Goal: Complete application form

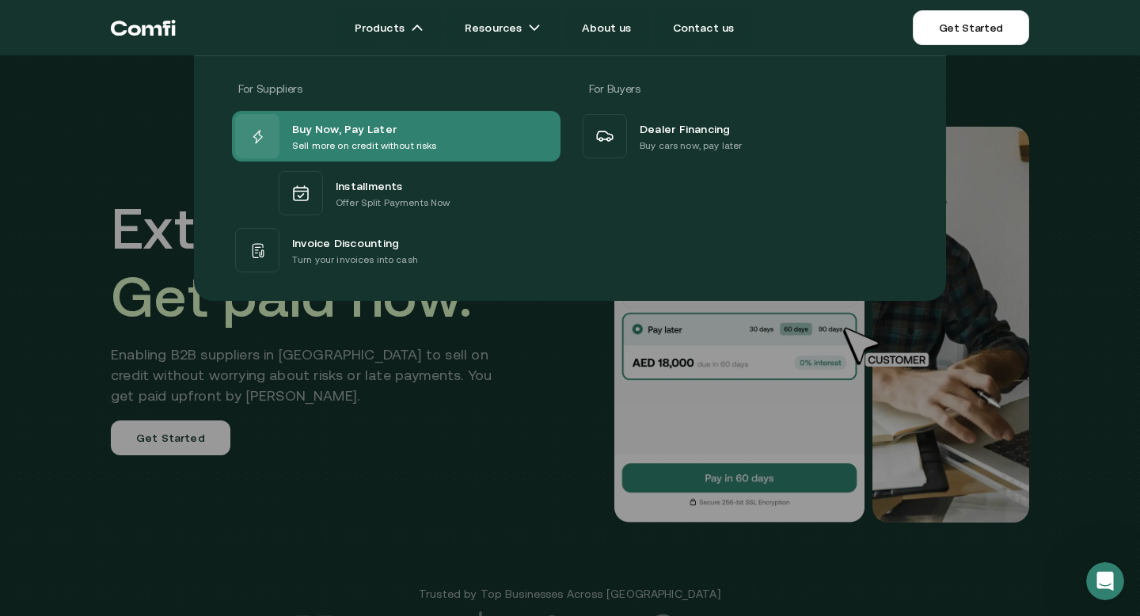
click at [363, 123] on span "Buy Now, Pay Later" at bounding box center [344, 128] width 105 height 19
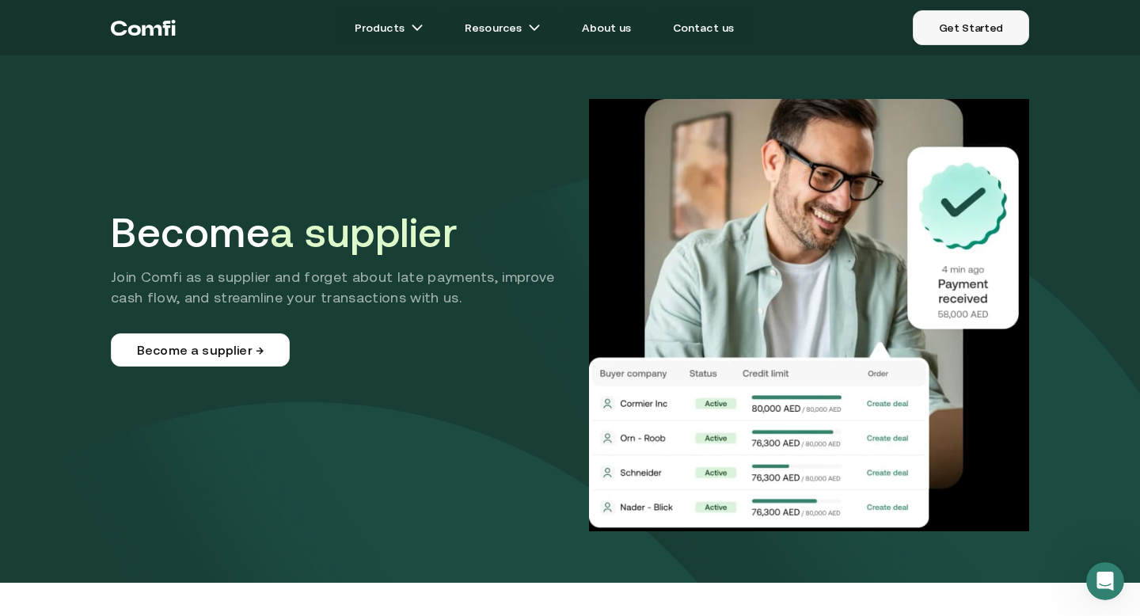
click at [1006, 24] on link "Get Started" at bounding box center [971, 27] width 116 height 35
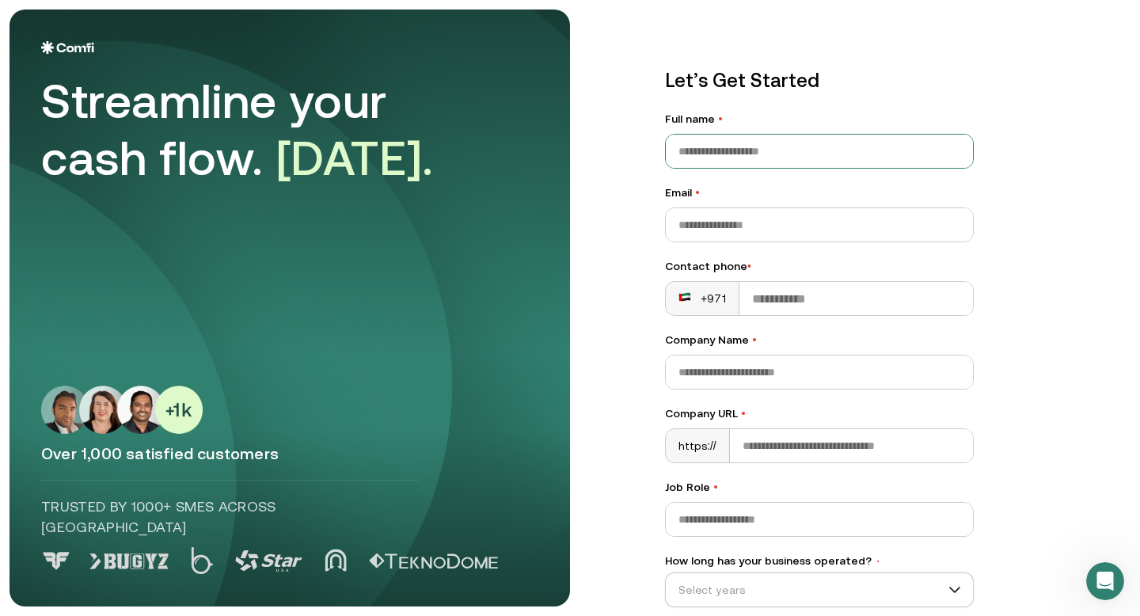
click at [730, 162] on input "Full name •" at bounding box center [819, 151] width 307 height 33
type input "**********"
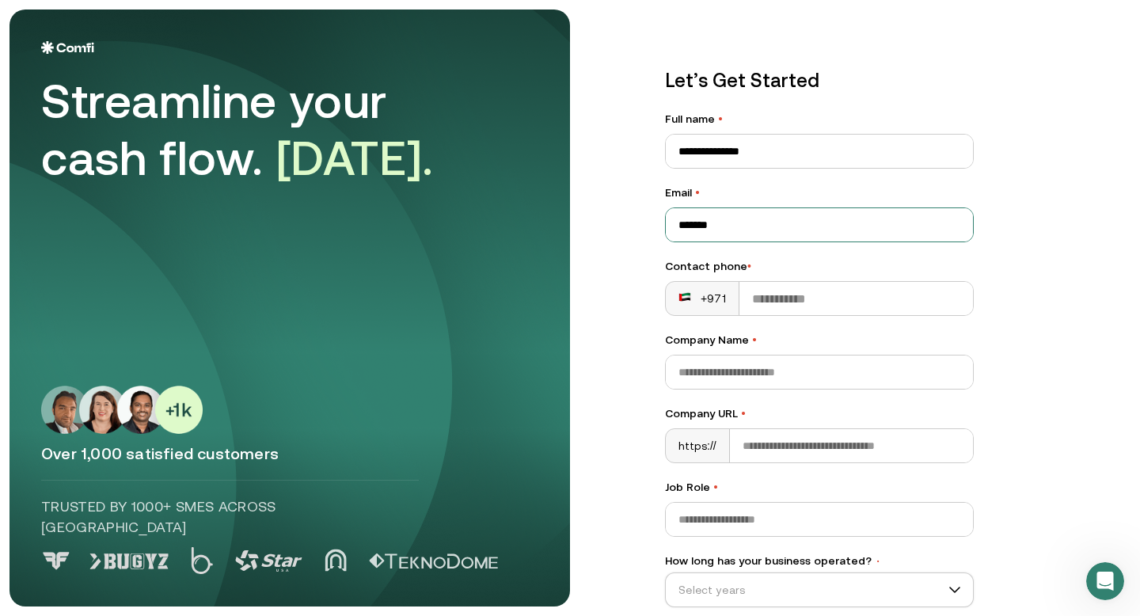
type input "**********"
click at [762, 299] on input "Contact phone •" at bounding box center [857, 298] width 234 height 33
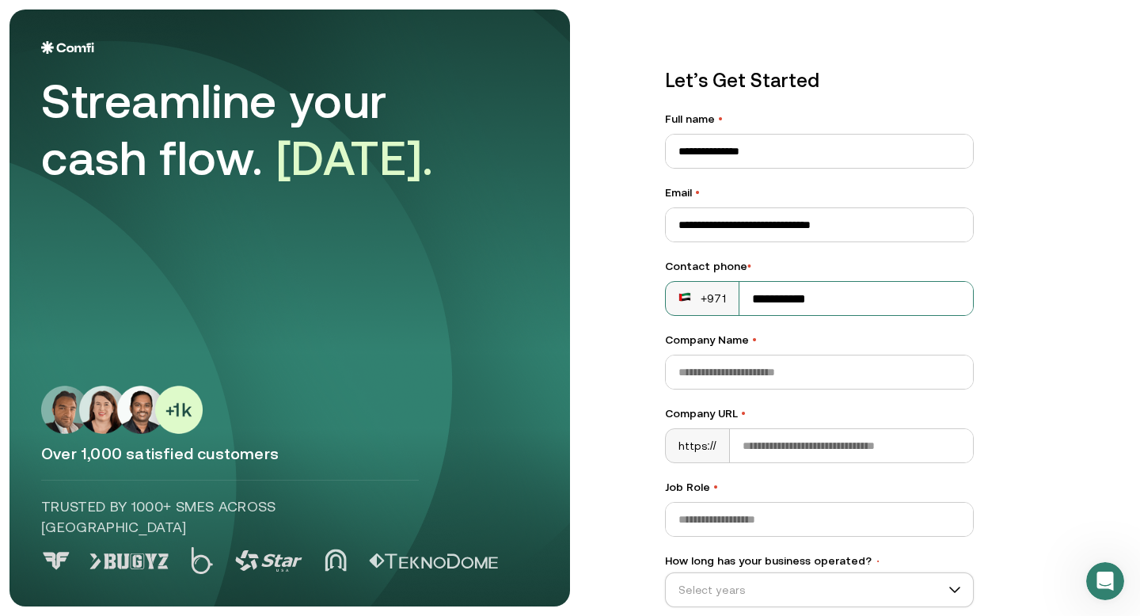
type input "**********"
type input "*"
type input "**********"
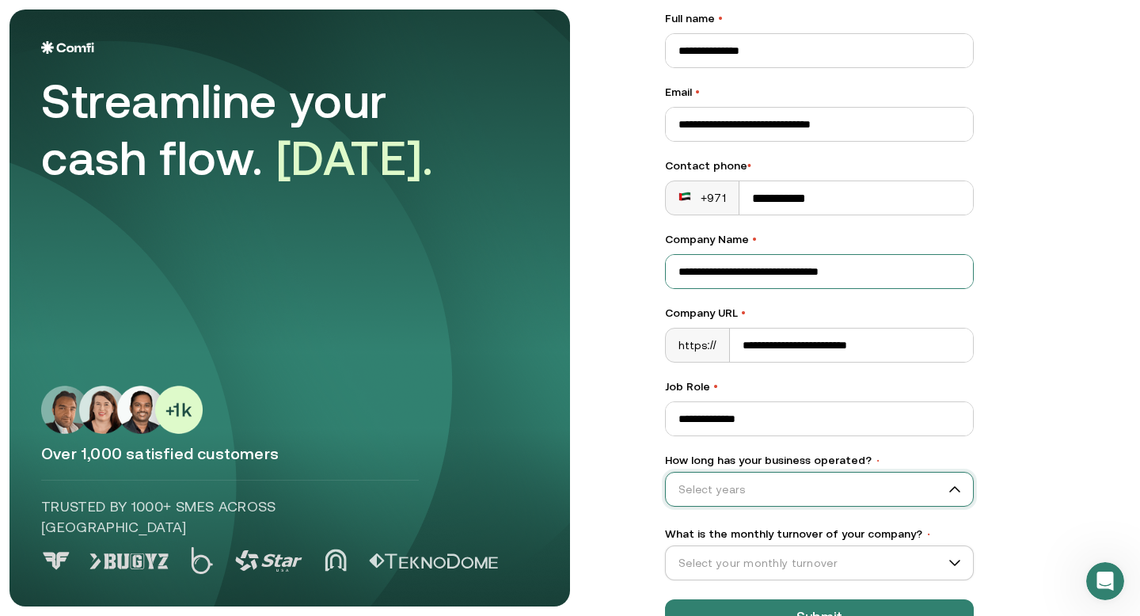
scroll to position [150, 0]
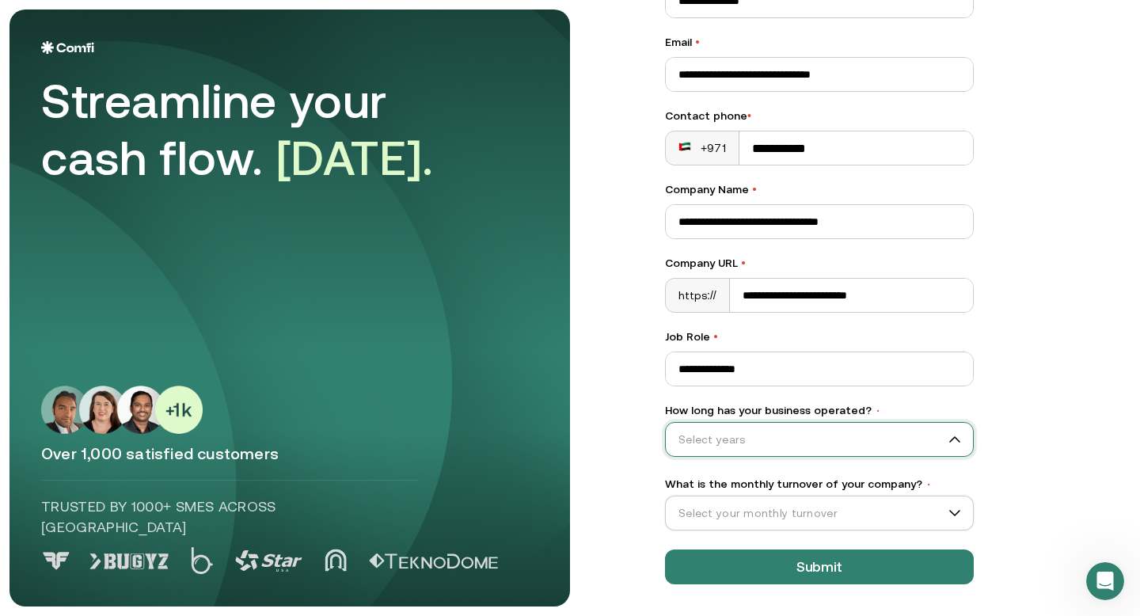
click at [952, 444] on input "How long has your business operated? •" at bounding box center [812, 440] width 293 height 24
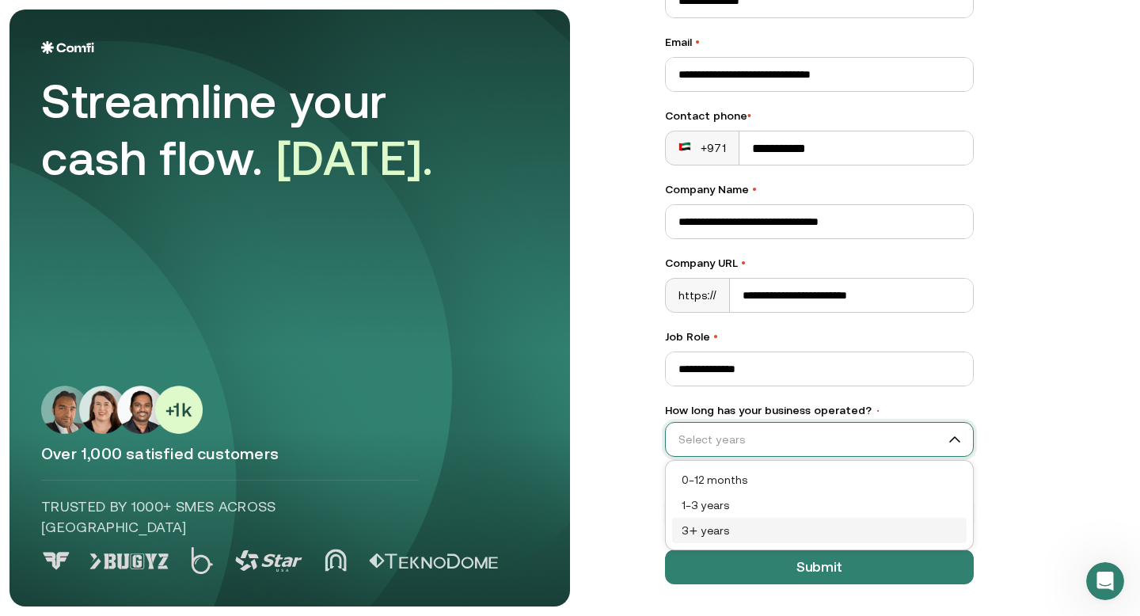
click at [742, 531] on div "3+ years" at bounding box center [820, 530] width 276 height 17
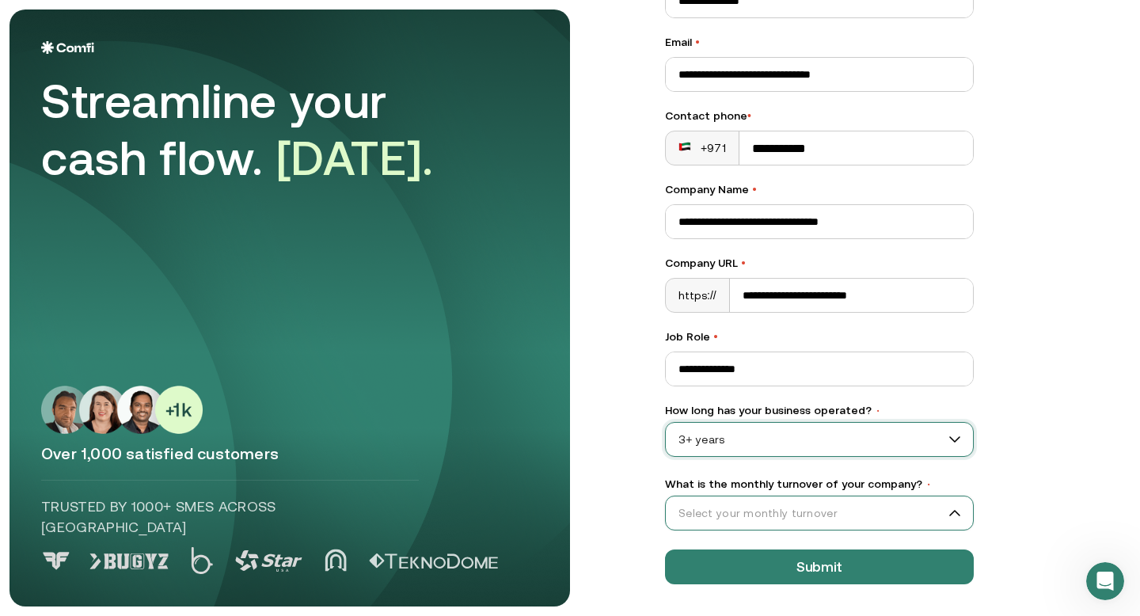
click at [816, 511] on input "What is the monthly turnover of your company? •" at bounding box center [812, 513] width 293 height 24
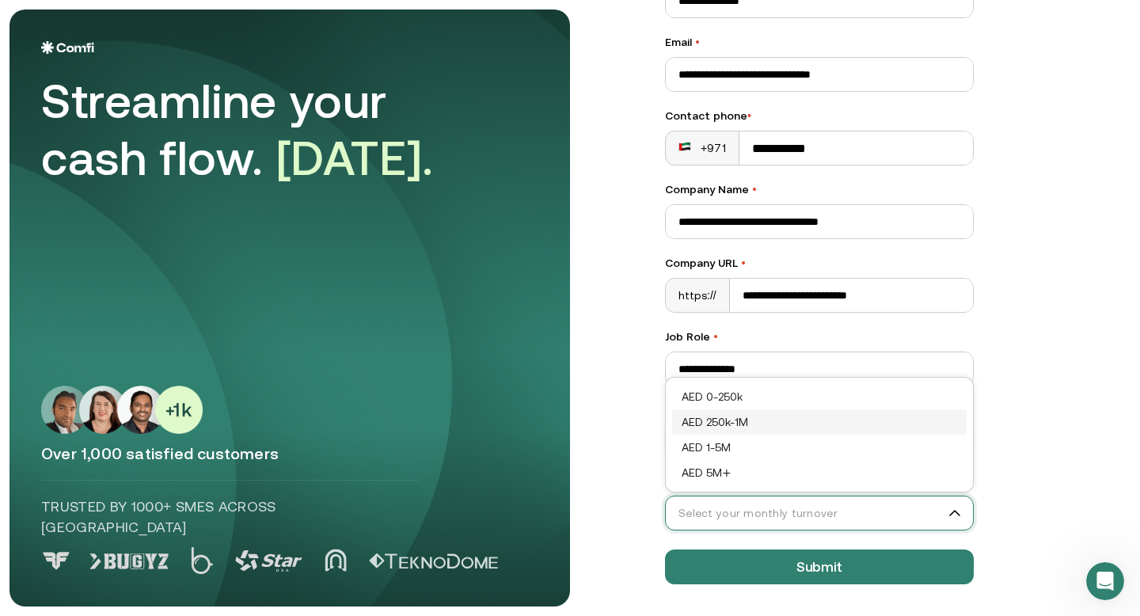
click at [766, 416] on div "AED 250k-1M" at bounding box center [820, 421] width 276 height 17
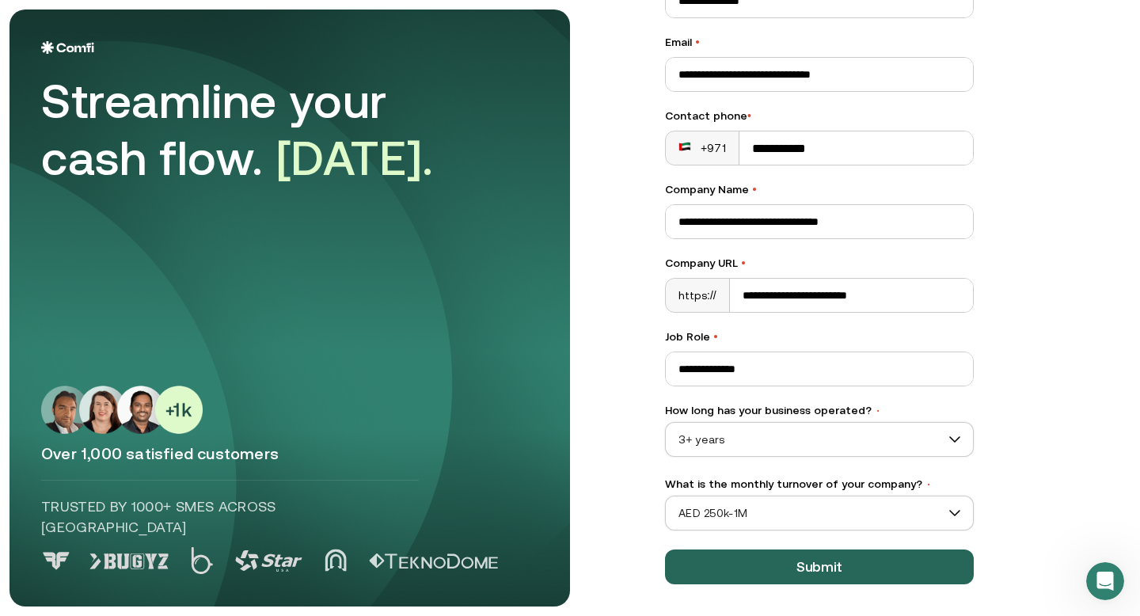
click at [808, 565] on button "Submit" at bounding box center [819, 567] width 309 height 35
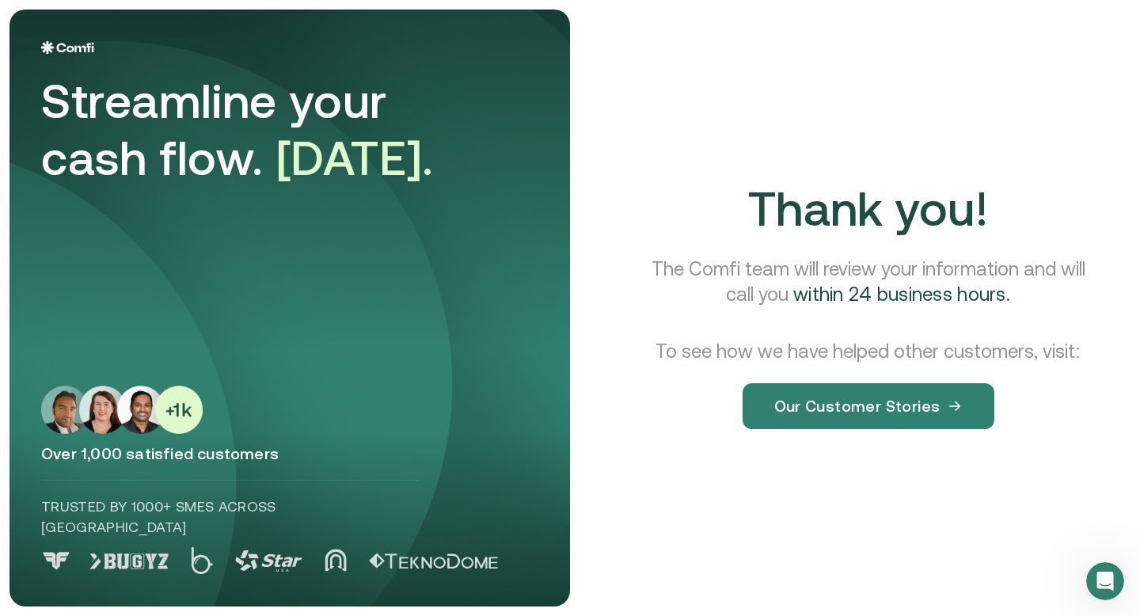
click at [892, 97] on div "Thank you! The Comfi team will review your information and will call you within…" at bounding box center [868, 318] width 525 height 616
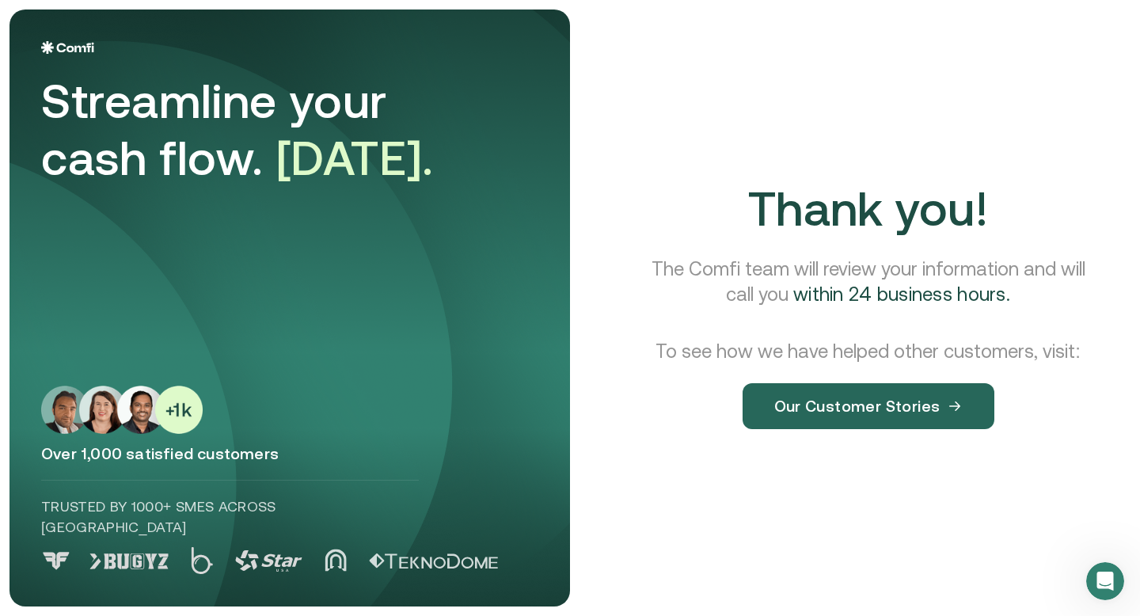
click at [816, 405] on button "Our Customer Stories" at bounding box center [869, 406] width 252 height 46
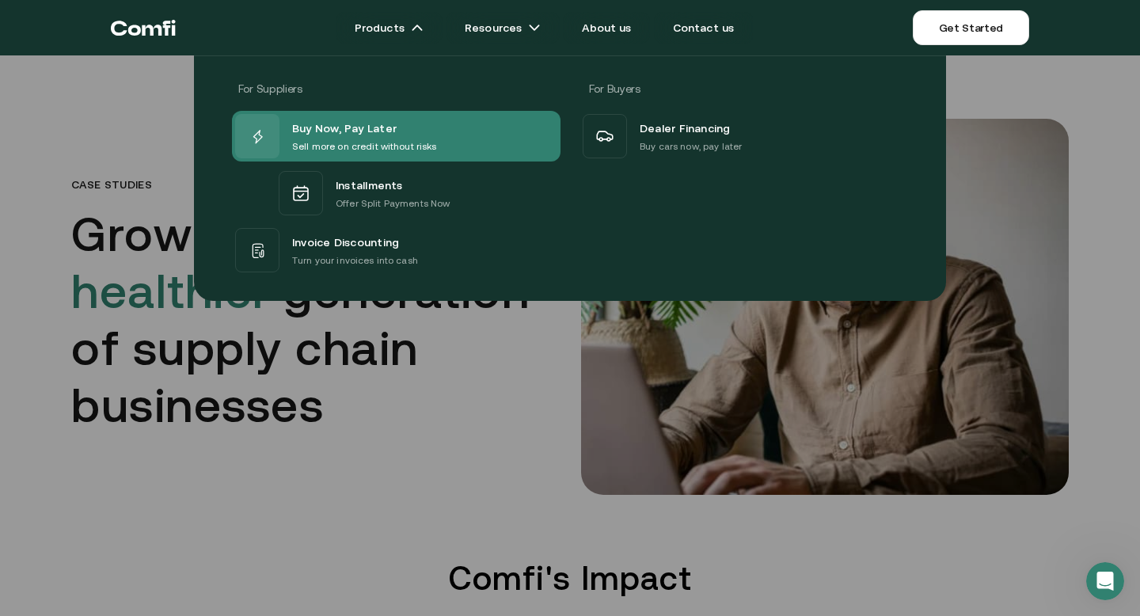
click at [375, 156] on div "Buy Now, Pay Later Sell more on credit without risks" at bounding box center [336, 136] width 202 height 44
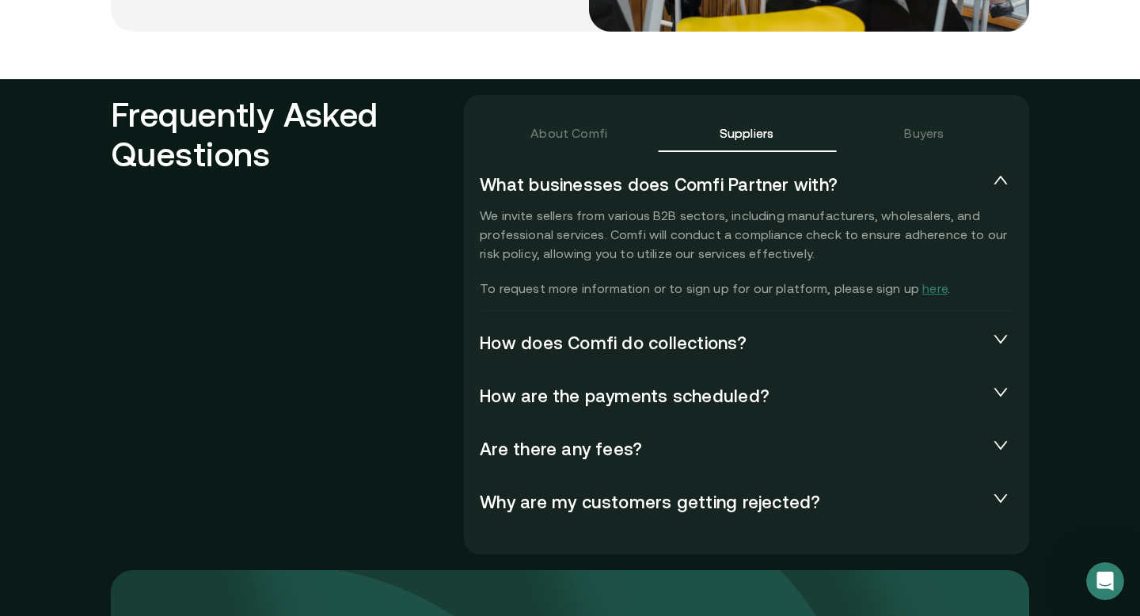
scroll to position [3441, 0]
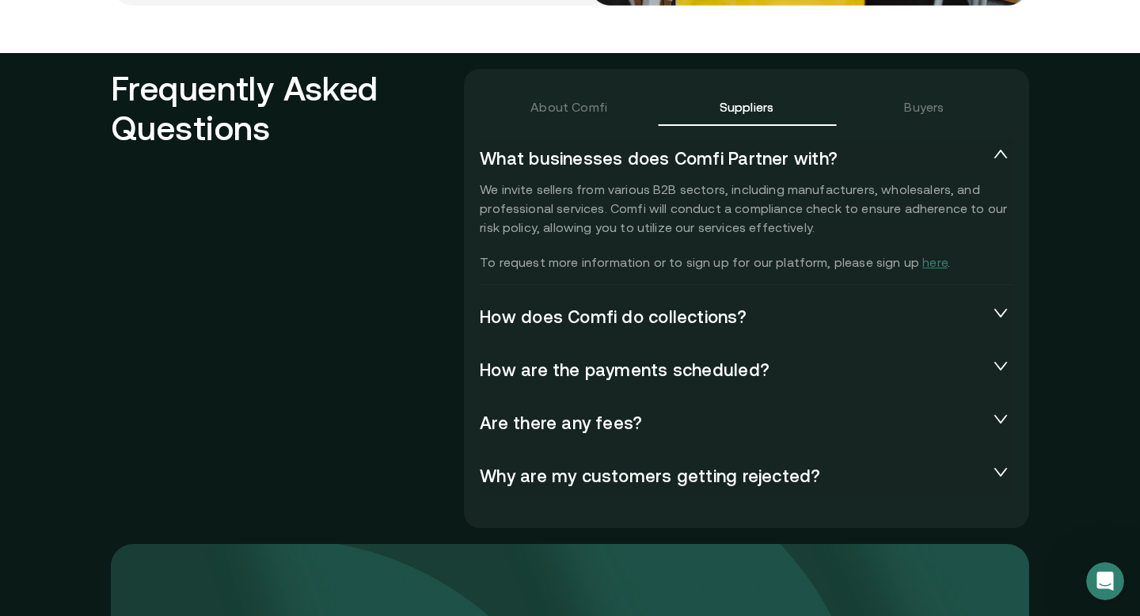
click at [633, 316] on span "How does Comfi do collections?" at bounding box center [734, 317] width 508 height 22
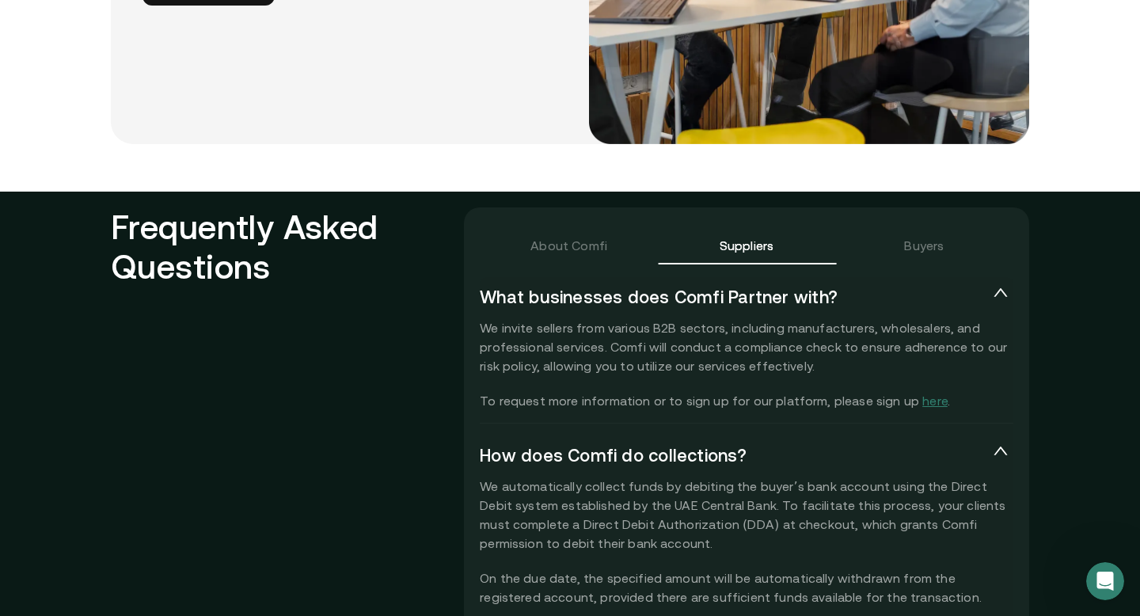
scroll to position [3362, 0]
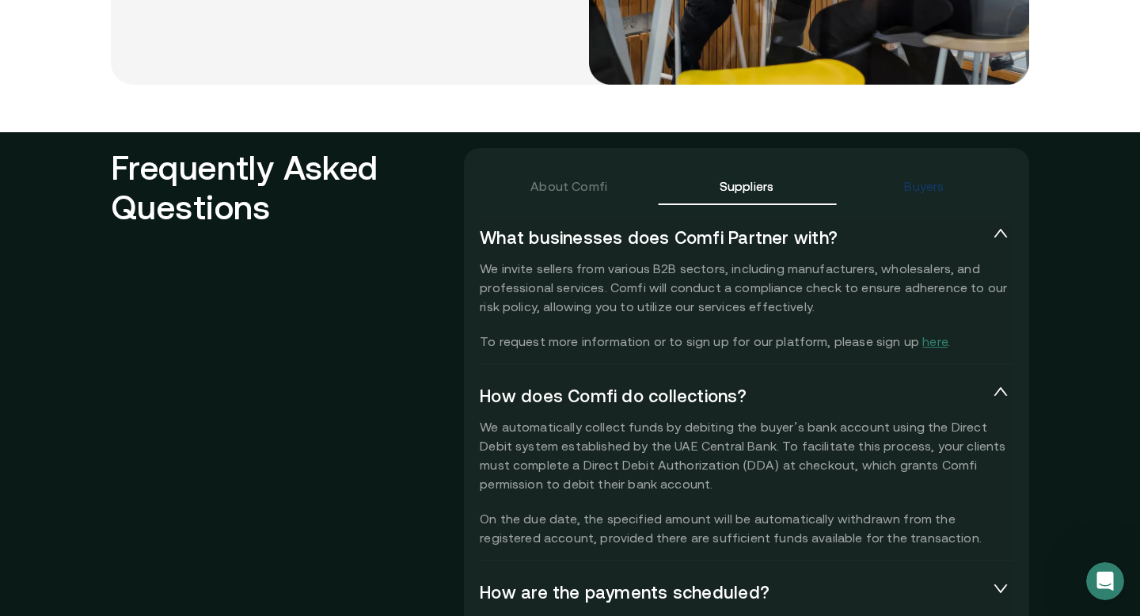
click at [914, 188] on div "Buyers" at bounding box center [924, 186] width 40 height 19
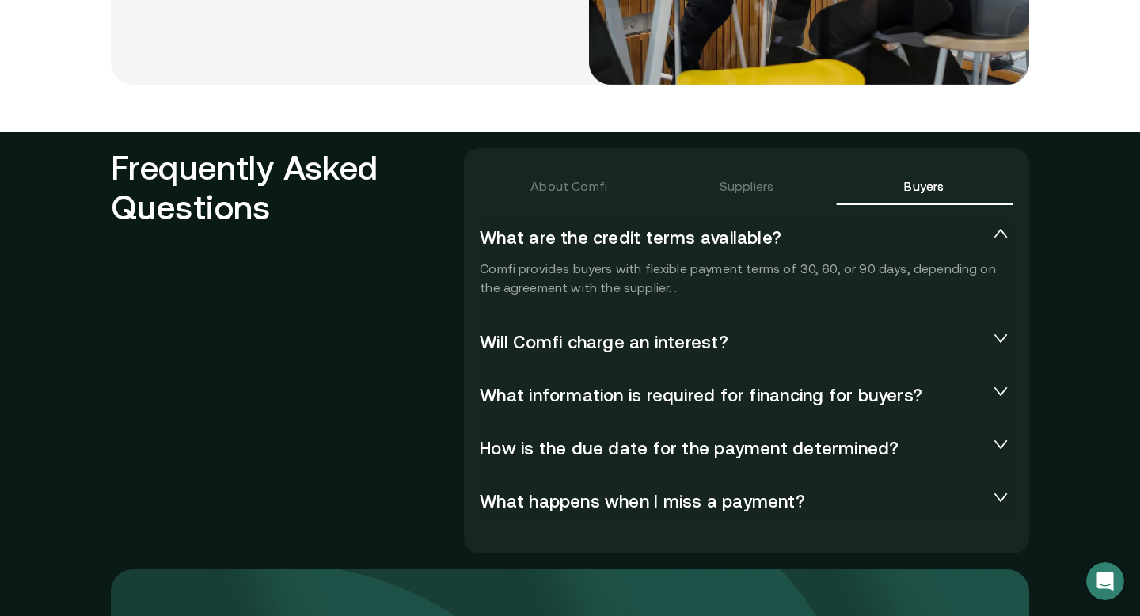
click at [591, 338] on span "Will Comfi charge an interest?" at bounding box center [734, 343] width 508 height 22
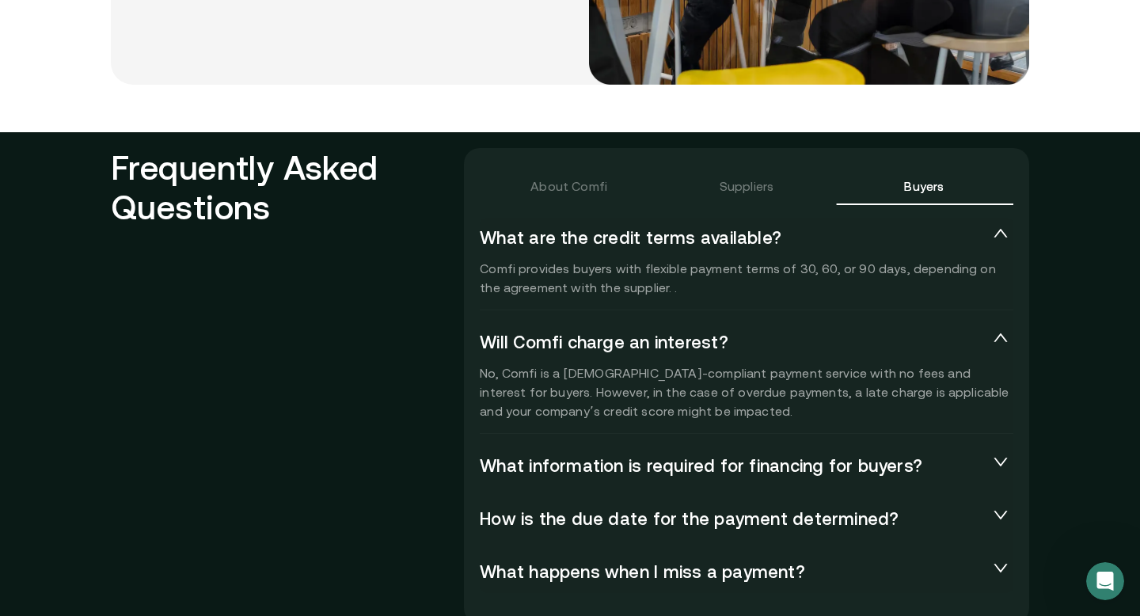
scroll to position [3363, 0]
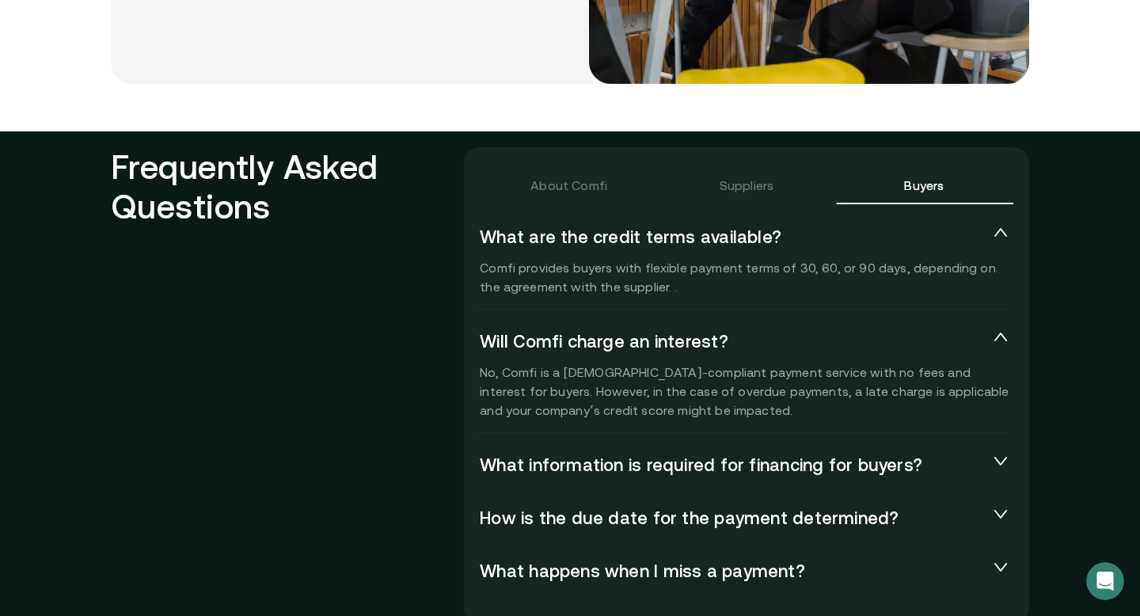
click at [770, 463] on span "What information is required for financing for buyers?" at bounding box center [734, 465] width 508 height 22
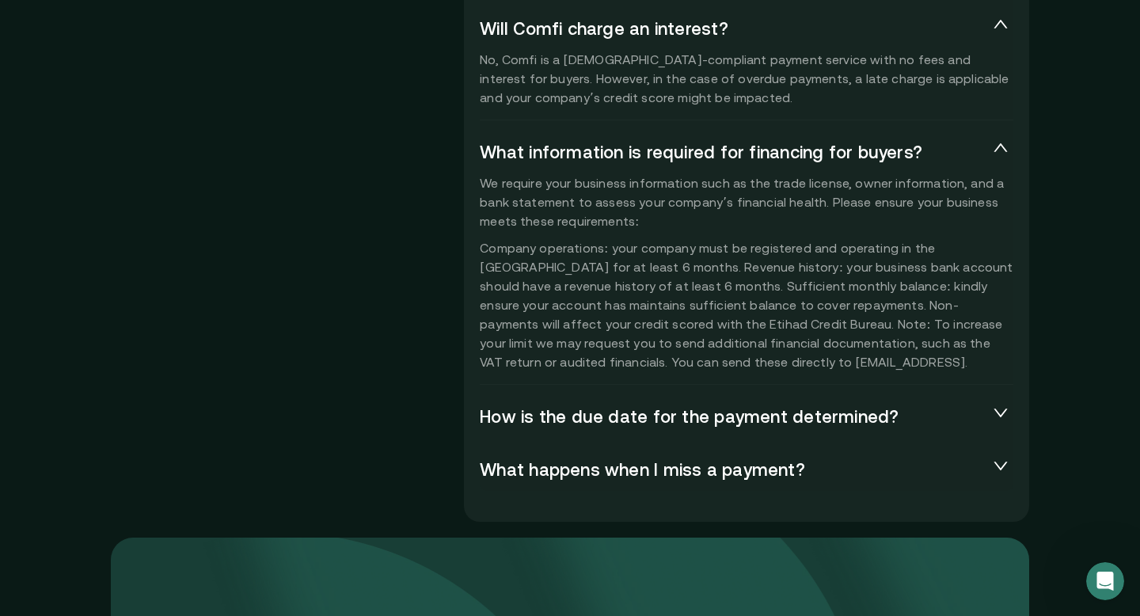
scroll to position [3687, 0]
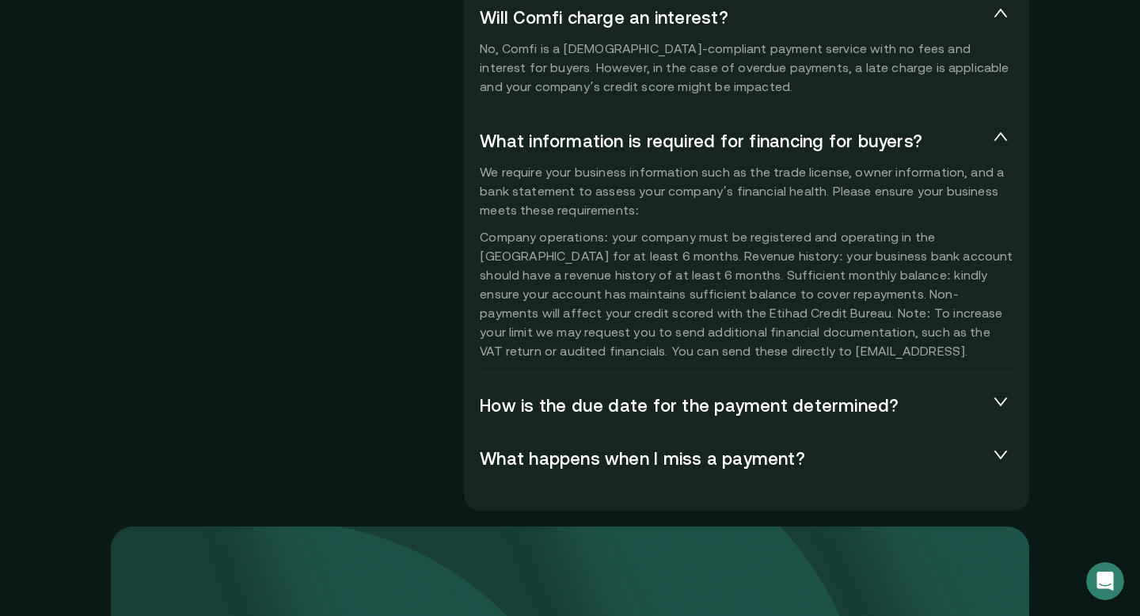
click at [694, 409] on span "How is the due date for the payment determined?" at bounding box center [734, 406] width 508 height 22
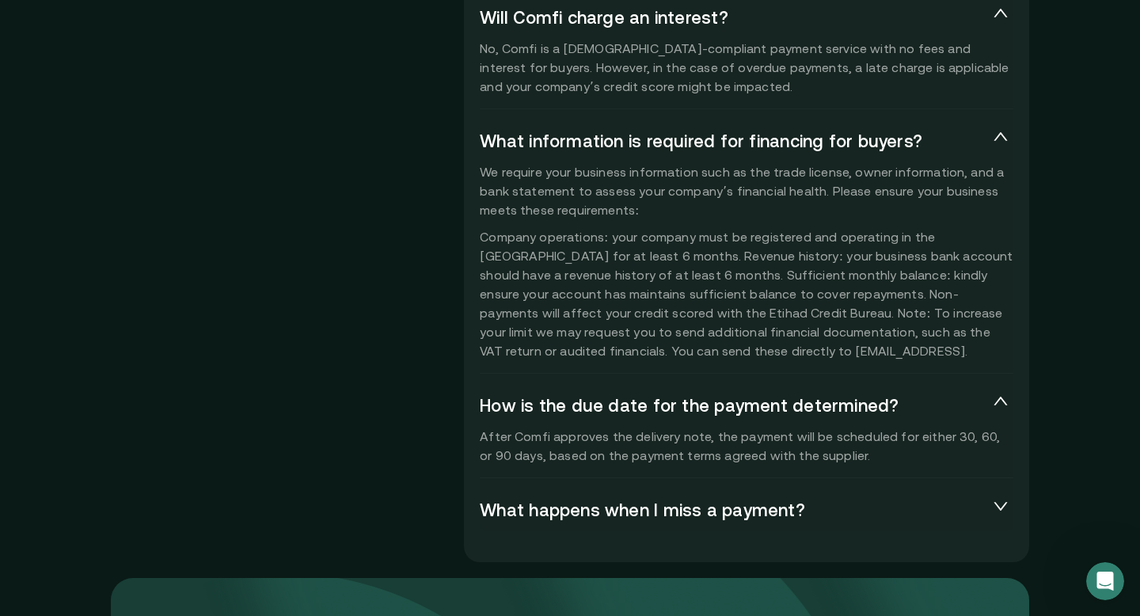
click at [780, 508] on span "What happens when I miss a payment?" at bounding box center [734, 511] width 508 height 22
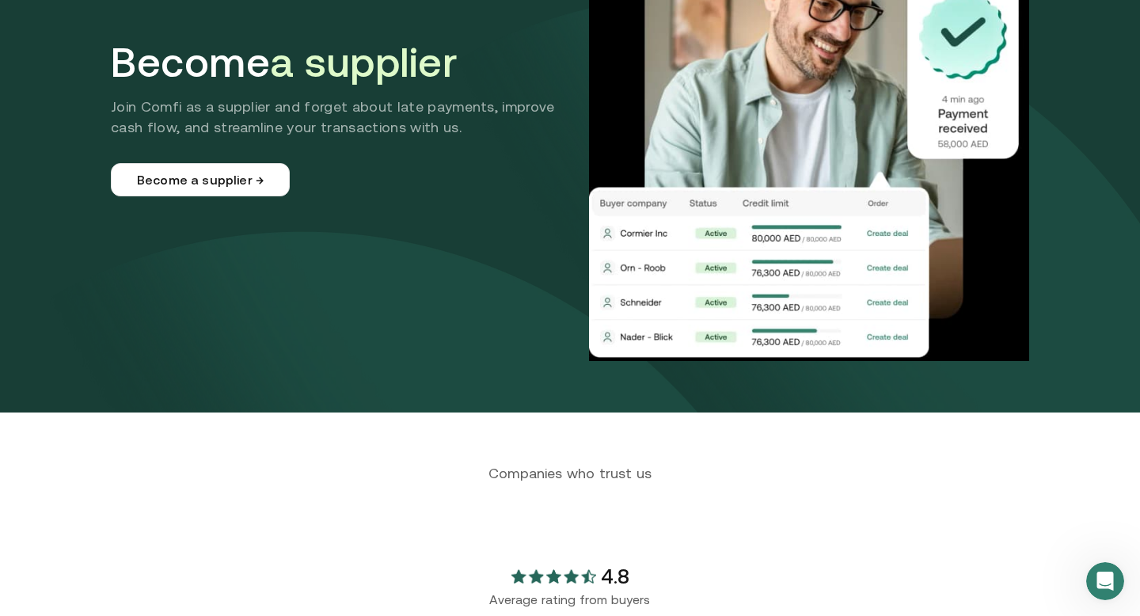
scroll to position [0, 0]
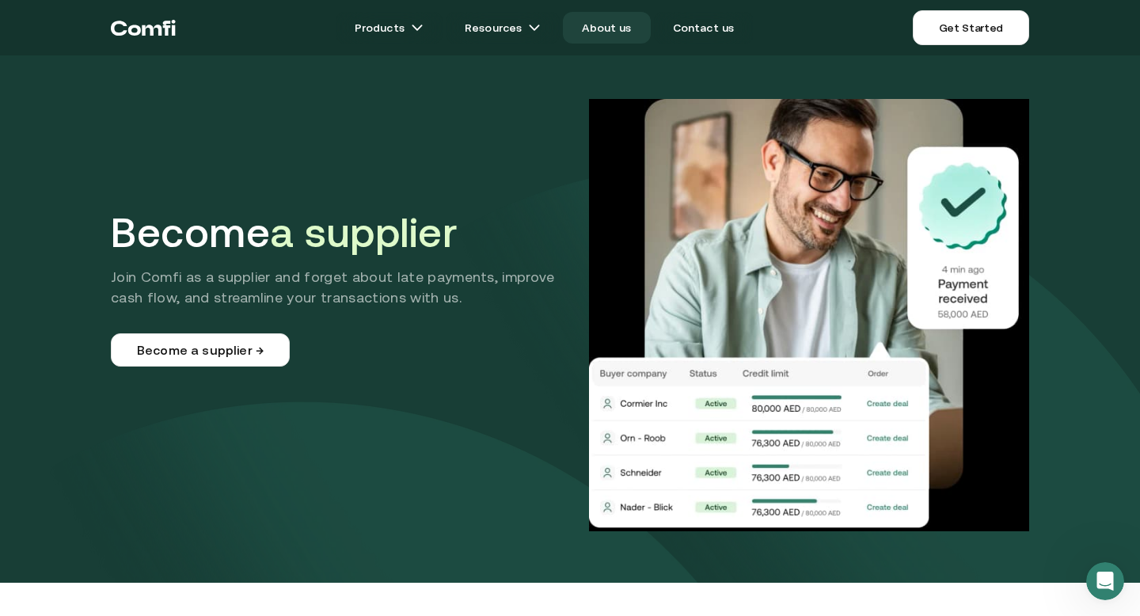
click at [621, 30] on link "About us" at bounding box center [606, 28] width 87 height 32
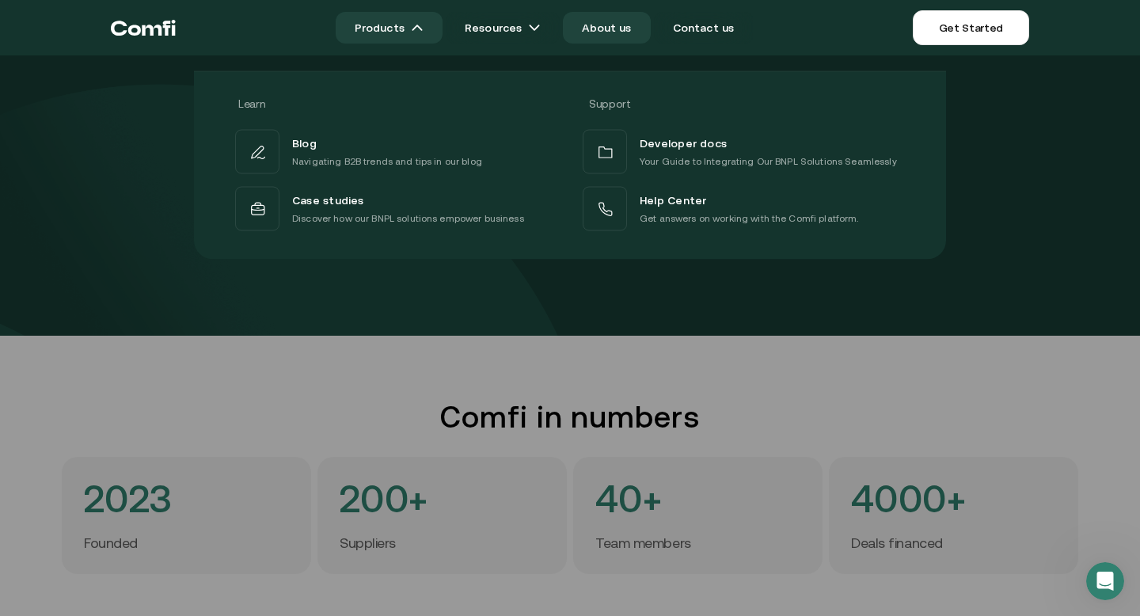
click at [398, 29] on link "Products" at bounding box center [389, 28] width 107 height 32
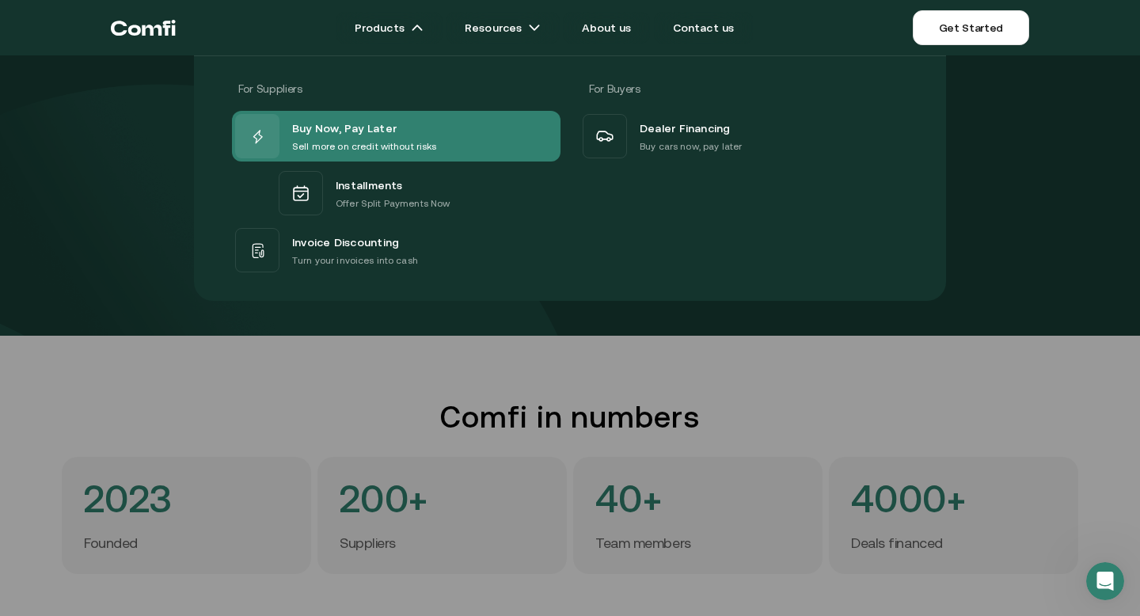
click at [340, 137] on span "Buy Now, Pay Later" at bounding box center [344, 128] width 105 height 21
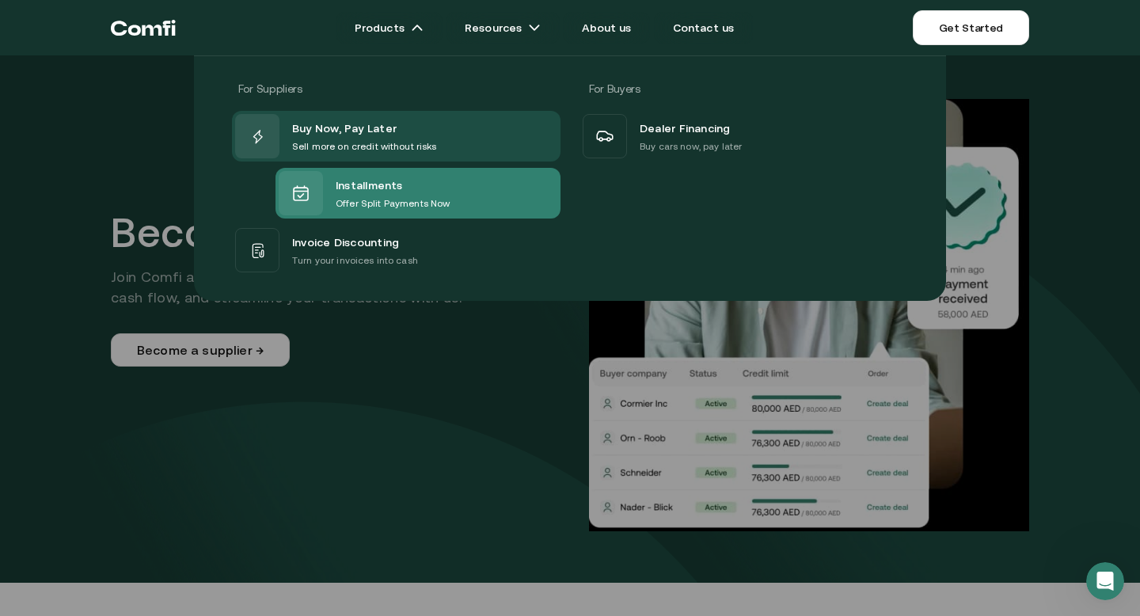
click at [368, 200] on p "Offer Split Payments Now" at bounding box center [393, 204] width 114 height 16
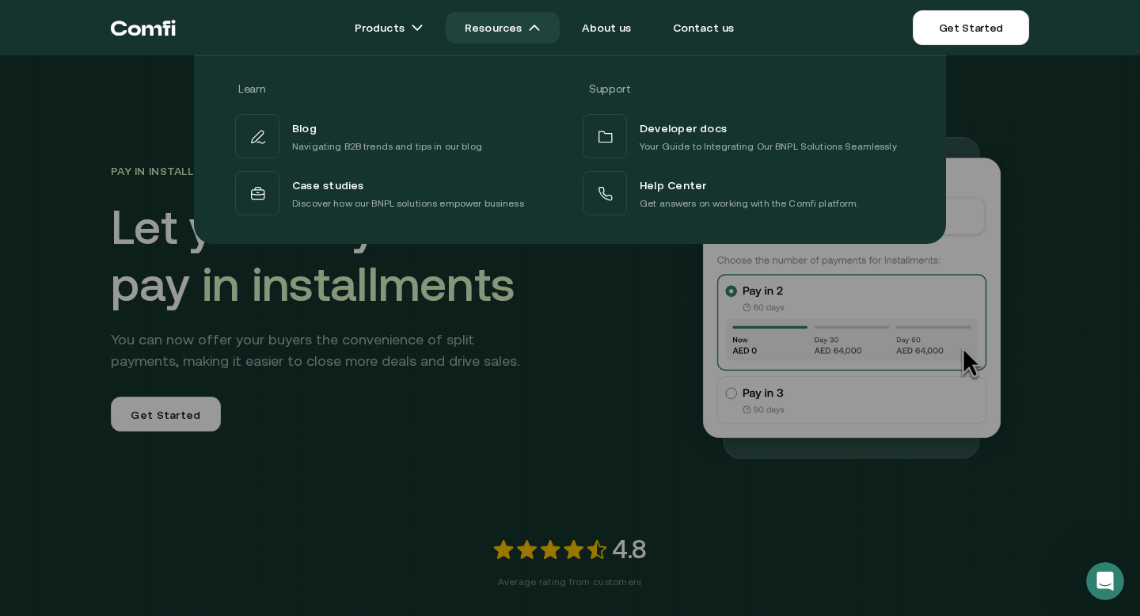
click at [526, 25] on link "Resources" at bounding box center [503, 28] width 114 height 32
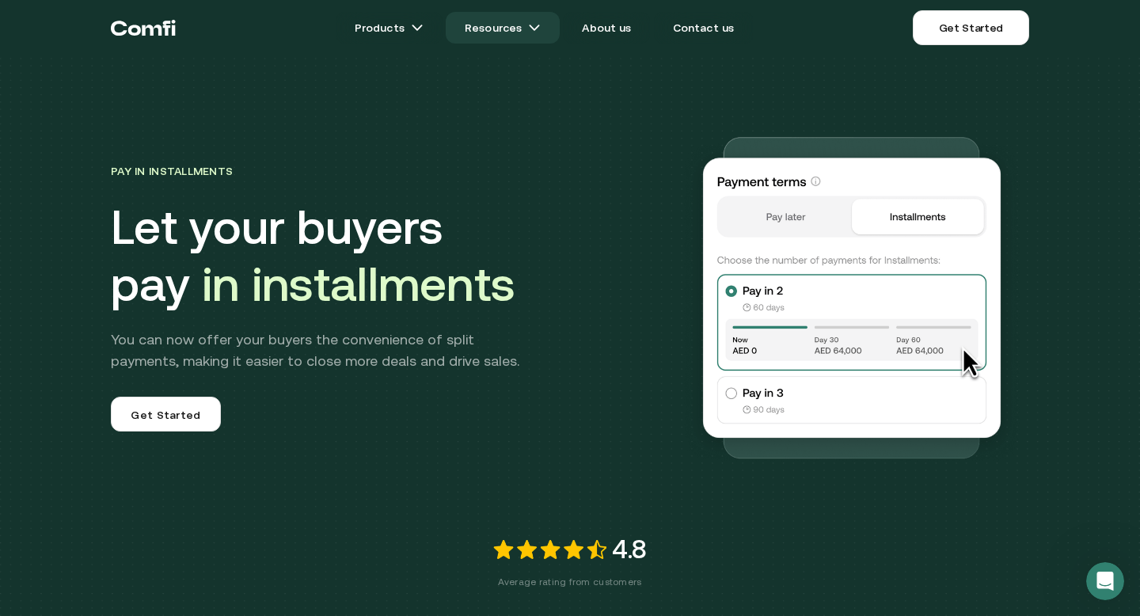
click at [526, 25] on link "Resources" at bounding box center [503, 28] width 114 height 32
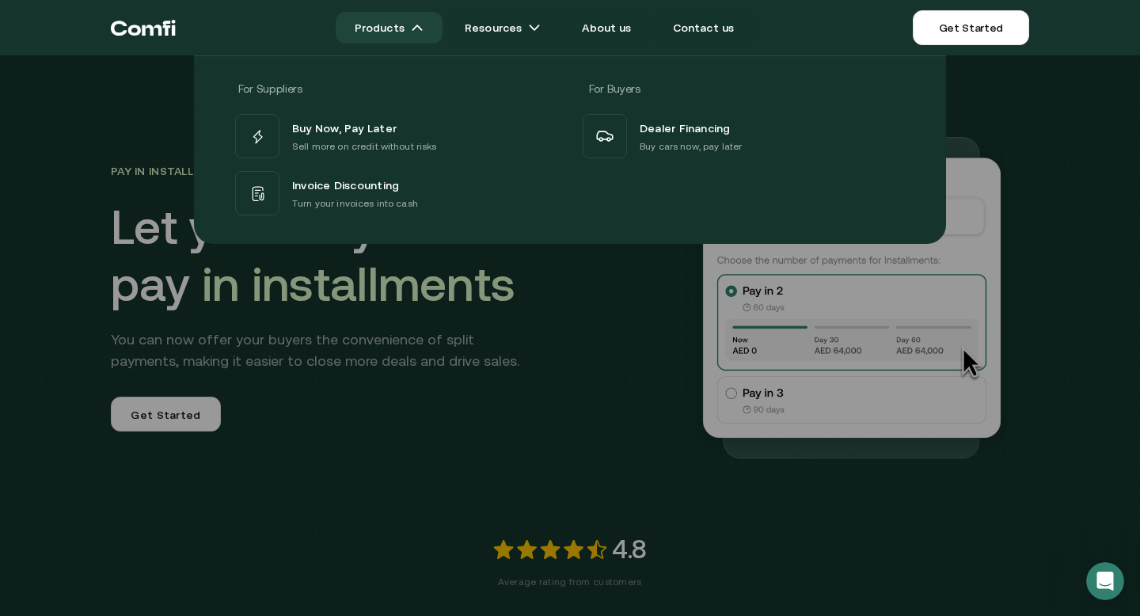
click at [404, 25] on link "Products" at bounding box center [389, 28] width 107 height 32
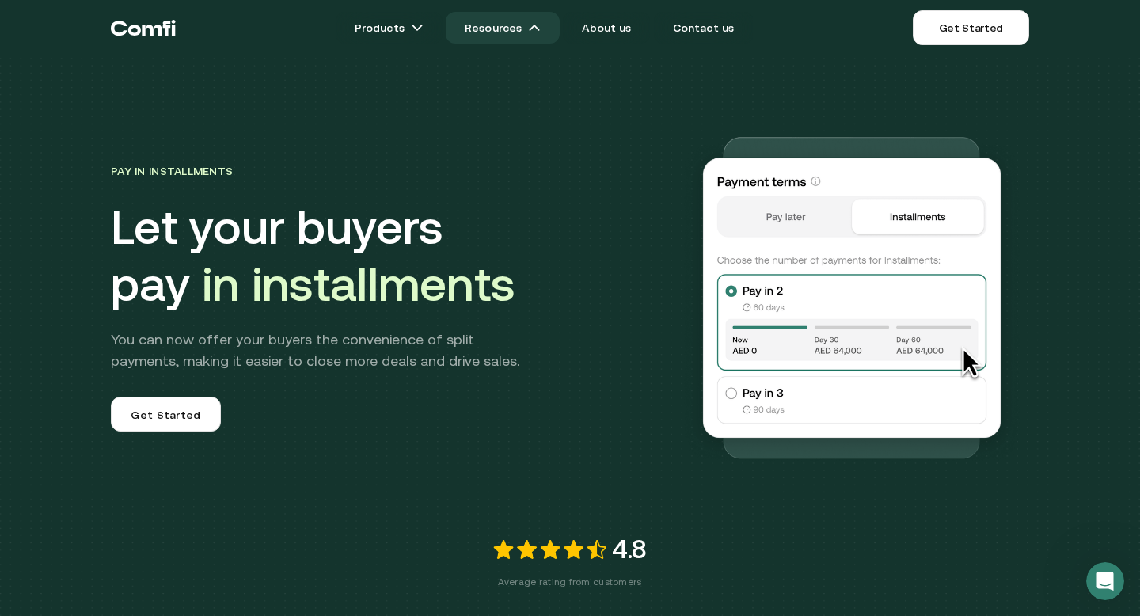
click at [522, 32] on link "Resources" at bounding box center [503, 28] width 114 height 32
click at [532, 23] on link "Resources" at bounding box center [503, 28] width 114 height 32
click at [541, 26] on img at bounding box center [534, 27] width 13 height 13
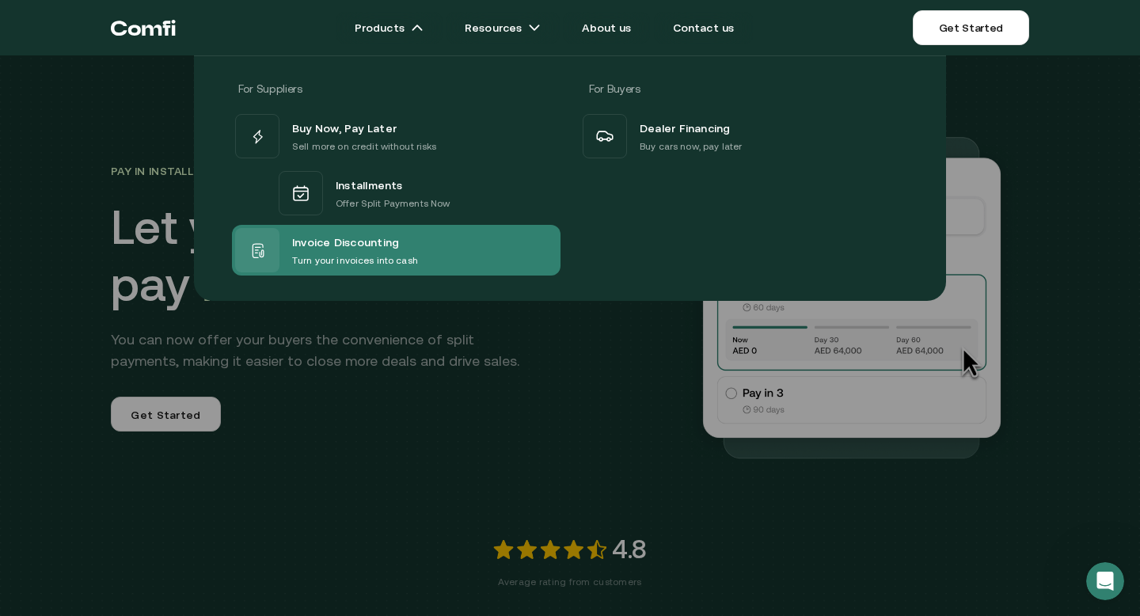
click at [342, 239] on span "Invoice Discounting" at bounding box center [345, 242] width 107 height 21
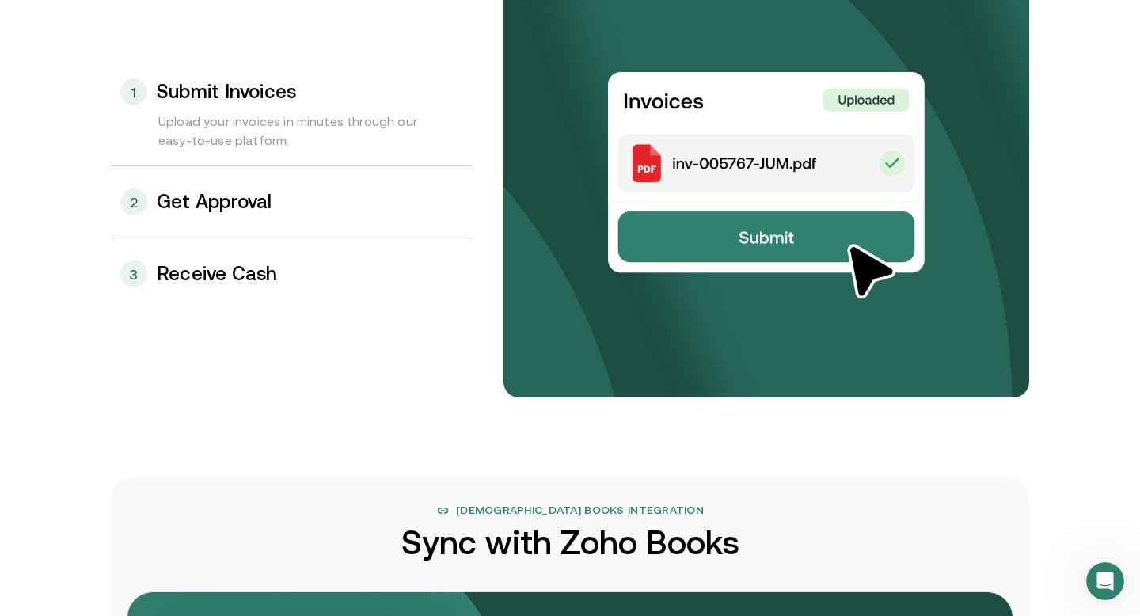
scroll to position [1773, 0]
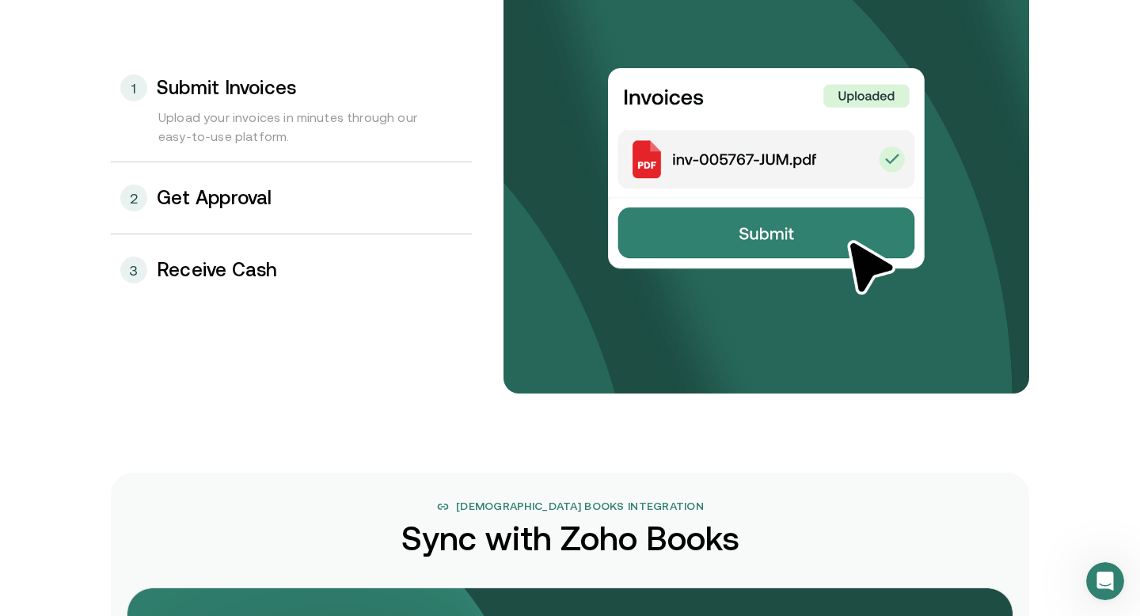
click at [222, 201] on h3 "Get Approval" at bounding box center [215, 198] width 116 height 21
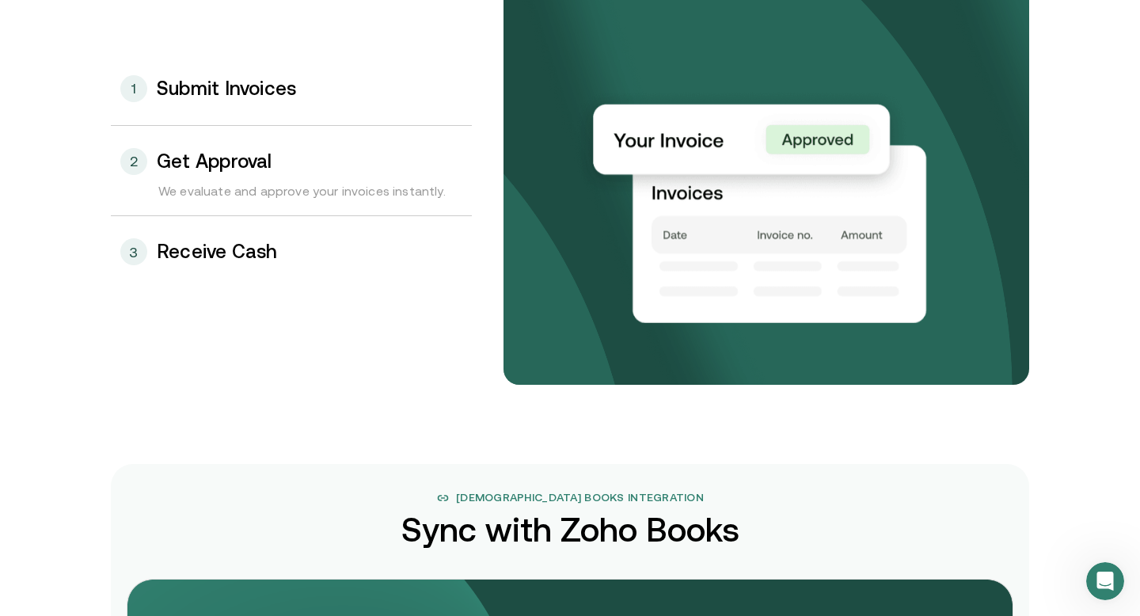
scroll to position [1782, 0]
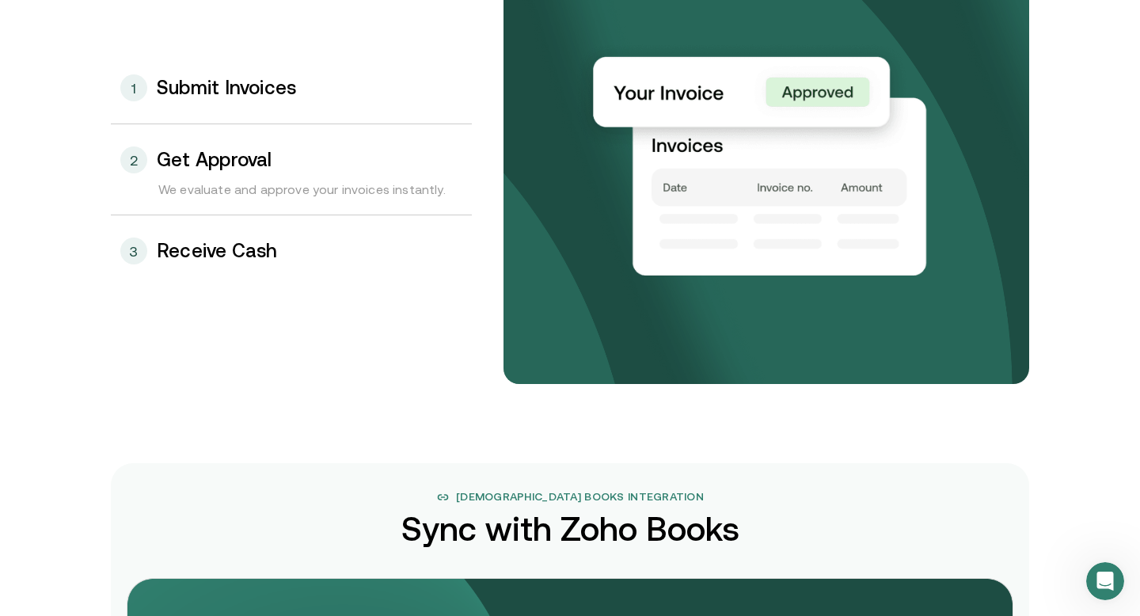
click at [177, 256] on h3 "Receive Cash" at bounding box center [217, 251] width 121 height 21
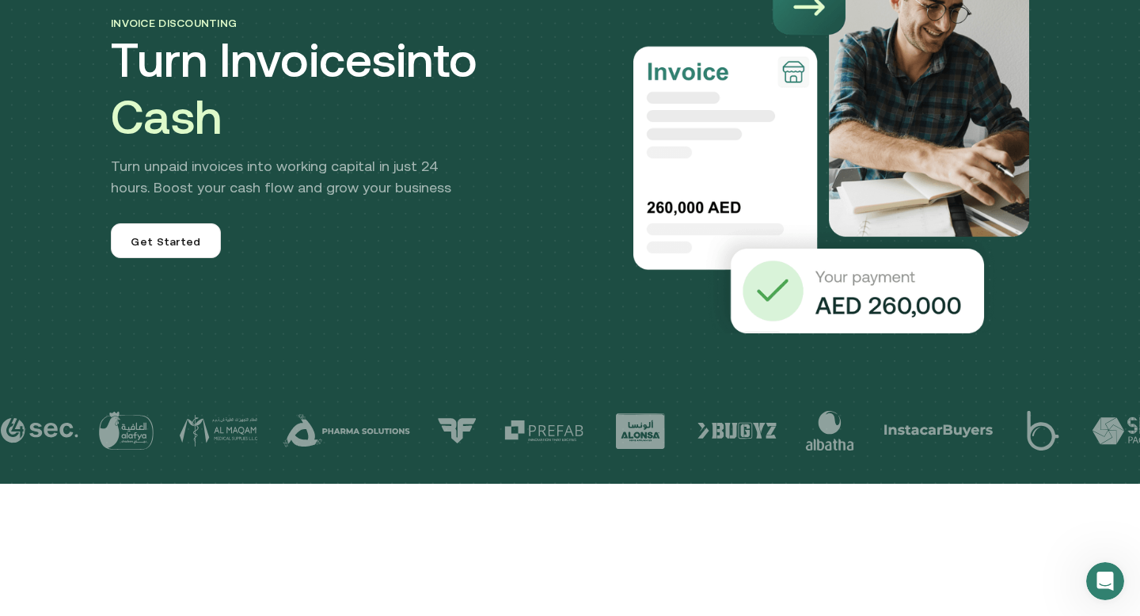
scroll to position [0, 0]
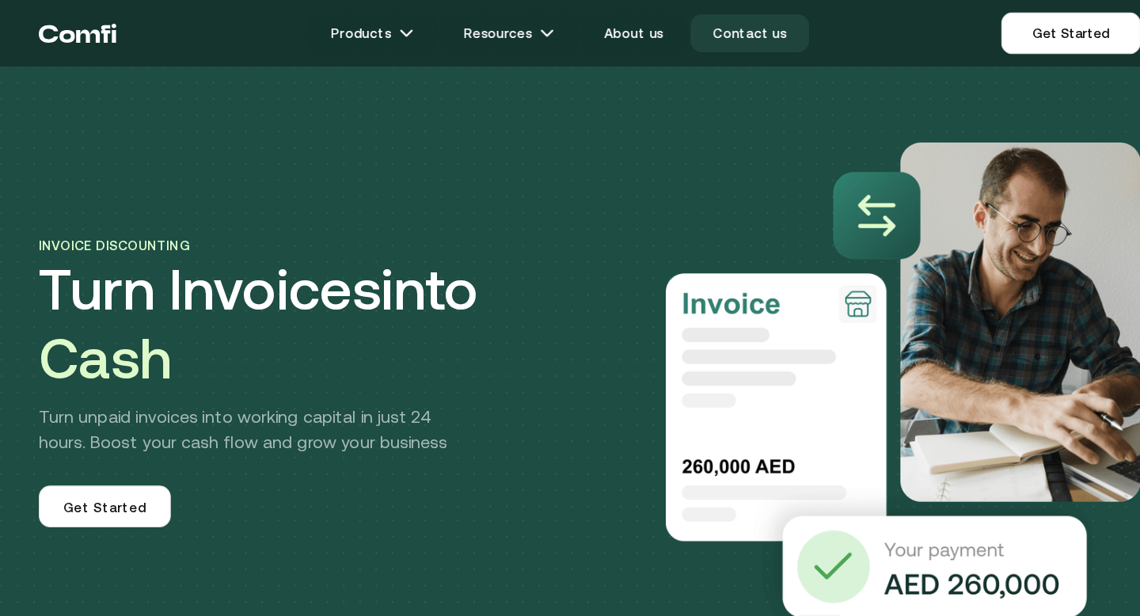
click at [698, 29] on link "Contact us" at bounding box center [704, 28] width 100 height 32
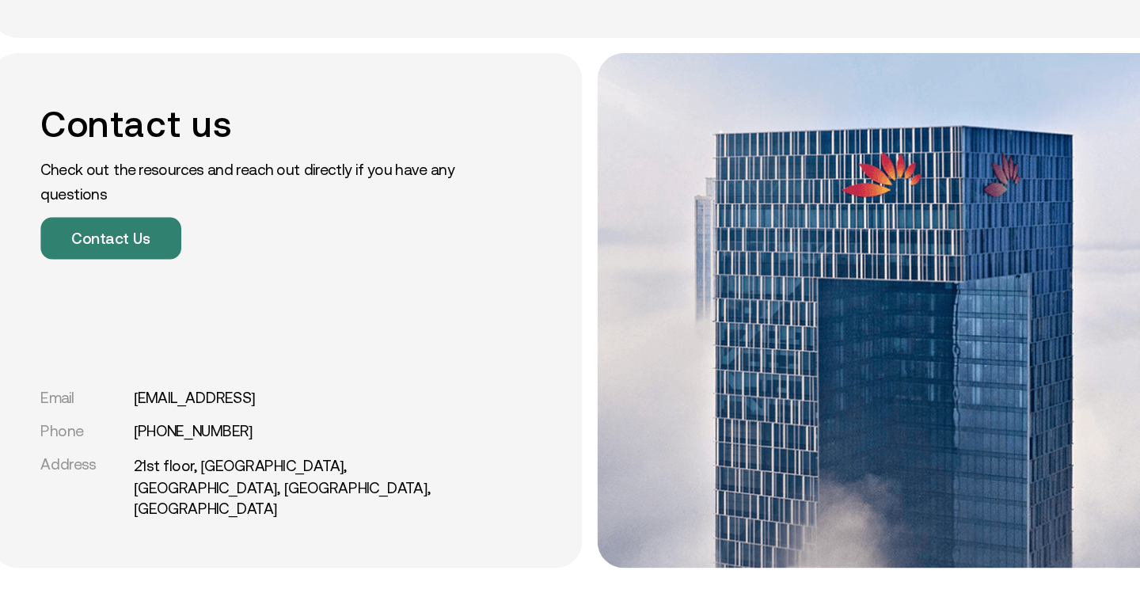
scroll to position [218, 0]
